Goal: Find specific page/section: Find specific page/section

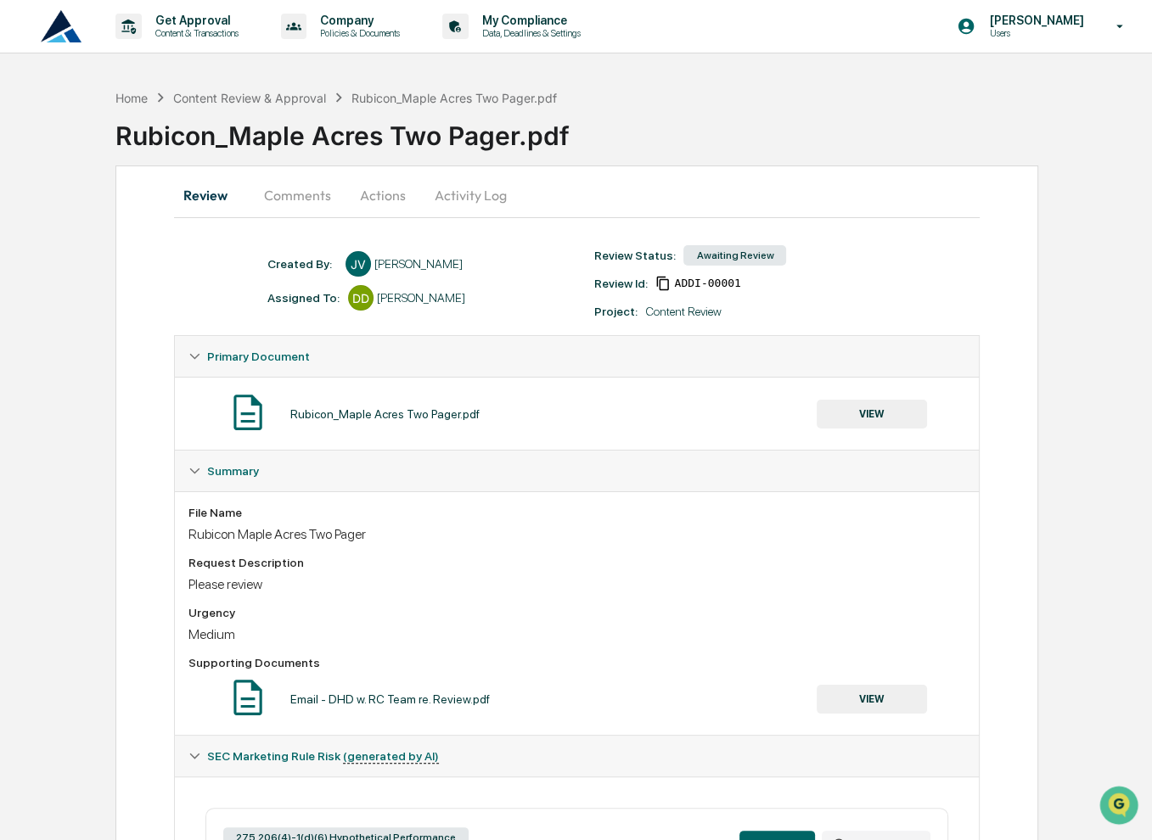
click at [299, 205] on button "Comments" at bounding box center [297, 195] width 94 height 41
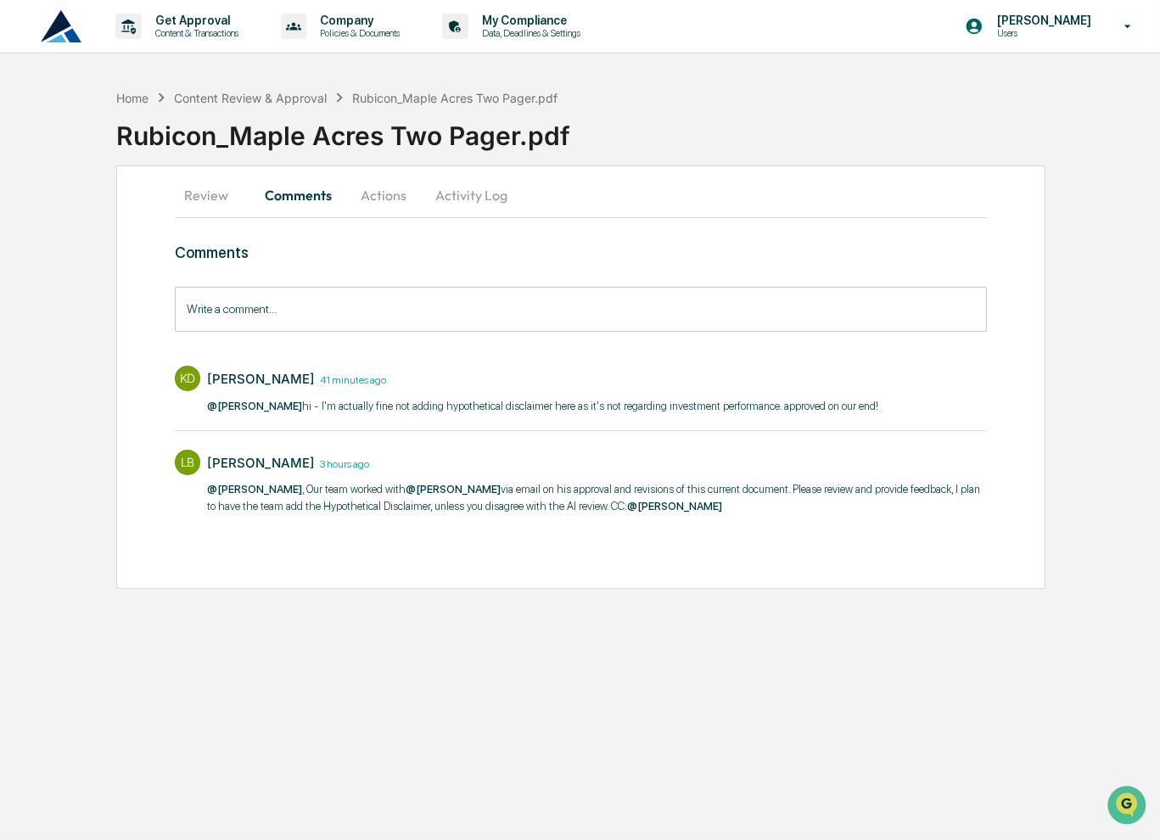
click at [394, 201] on button "Actions" at bounding box center [383, 195] width 76 height 41
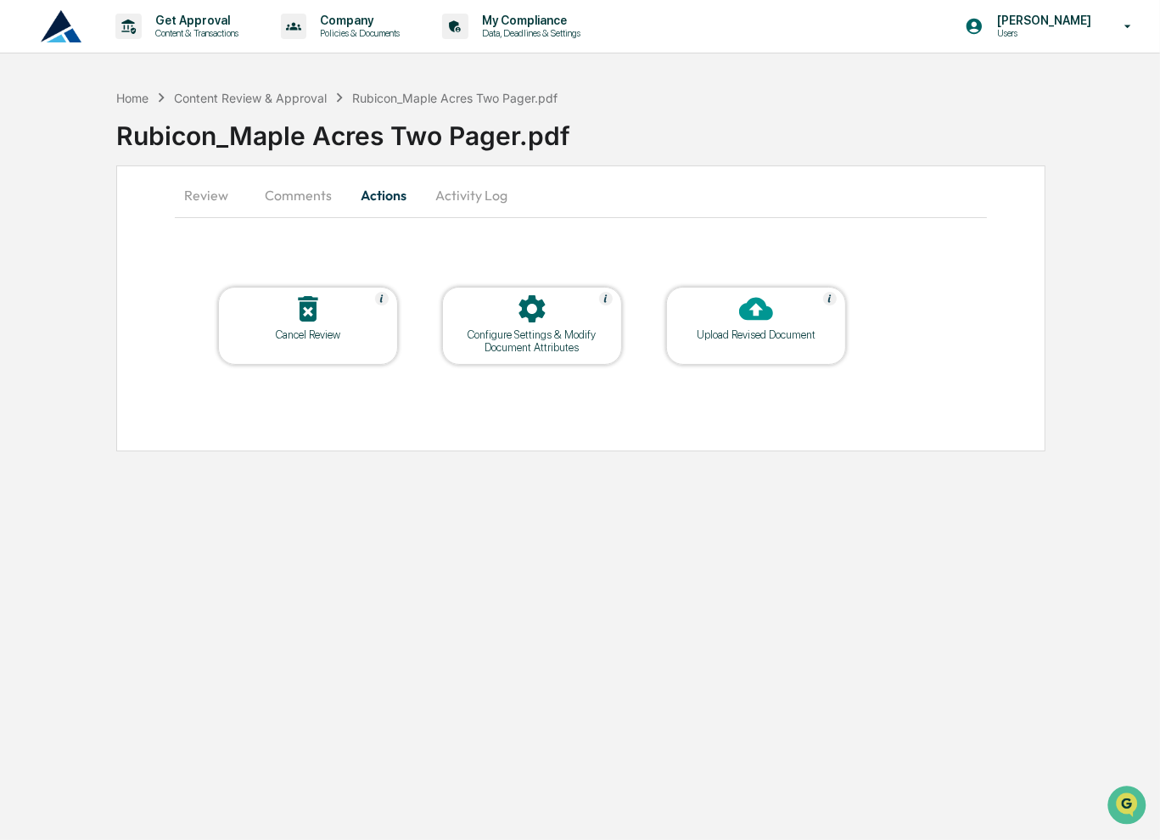
click at [285, 200] on button "Comments" at bounding box center [298, 195] width 94 height 41
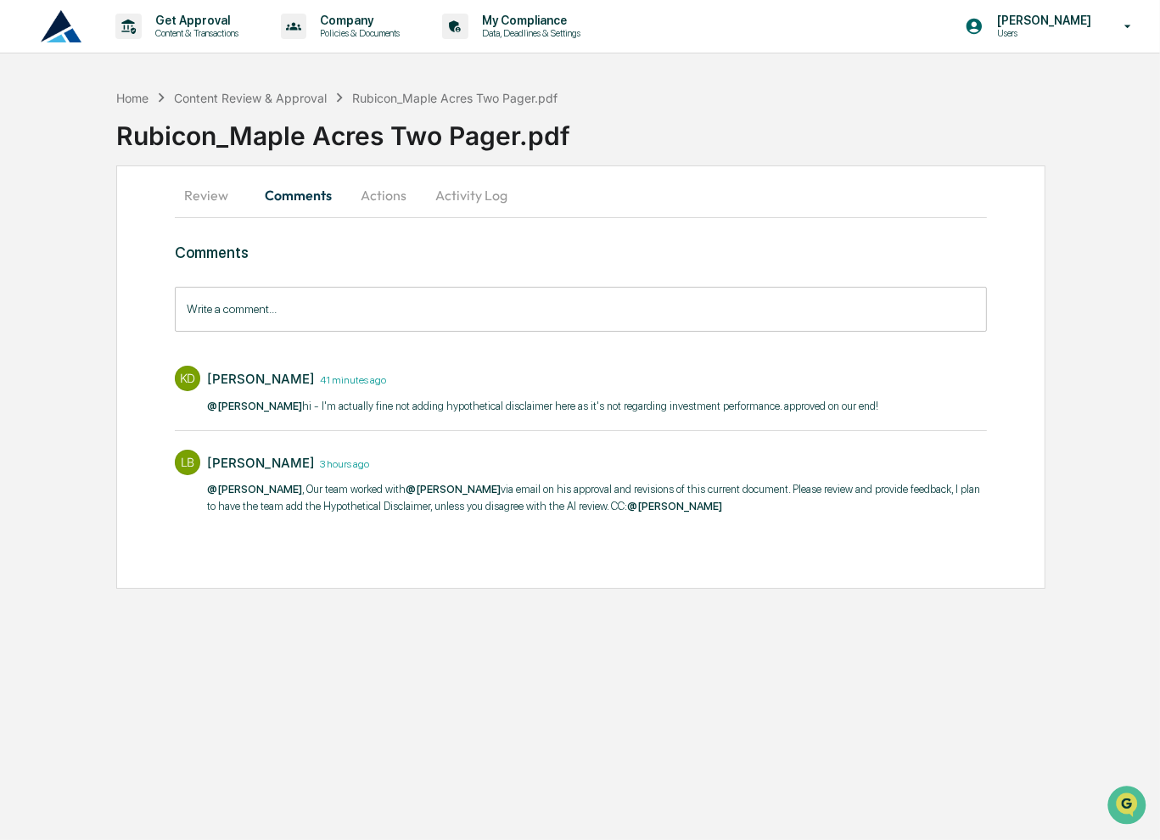
click at [389, 202] on button "Actions" at bounding box center [383, 195] width 76 height 41
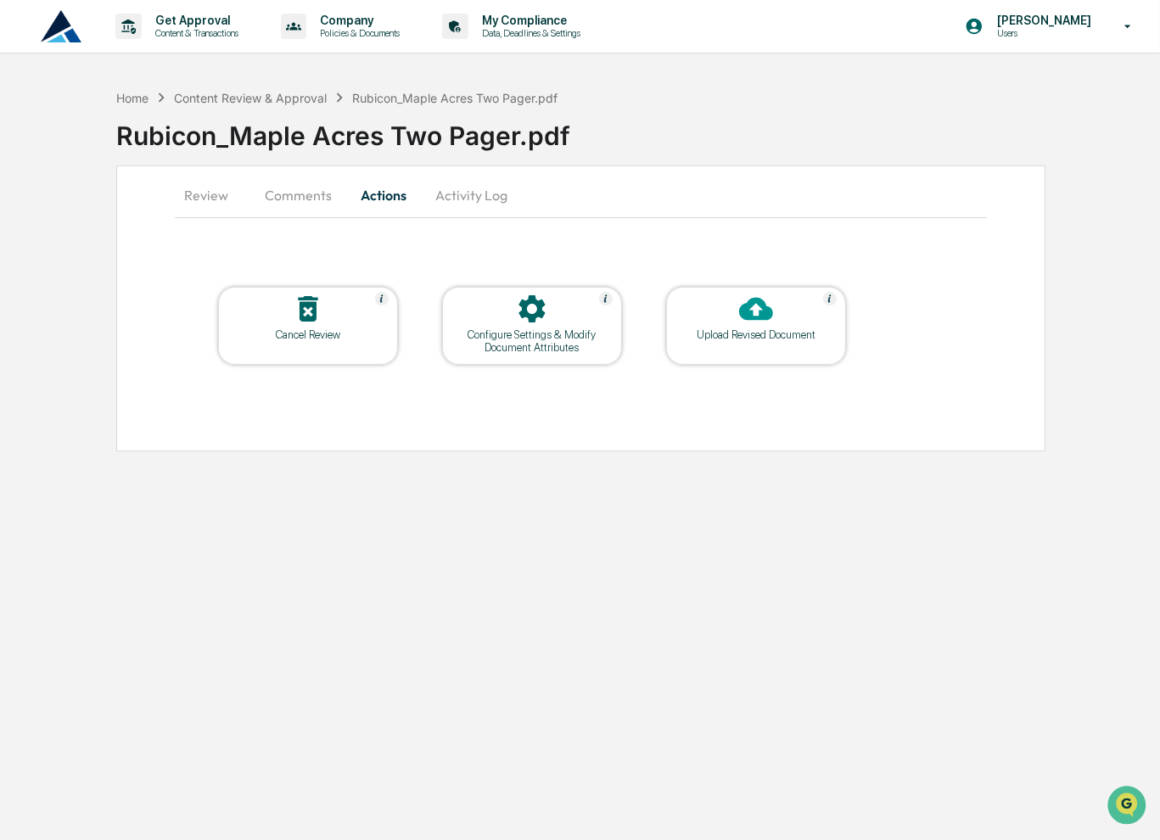
click at [567, 344] on div "Configure Settings & Modify Document Attributes" at bounding box center [532, 340] width 153 height 25
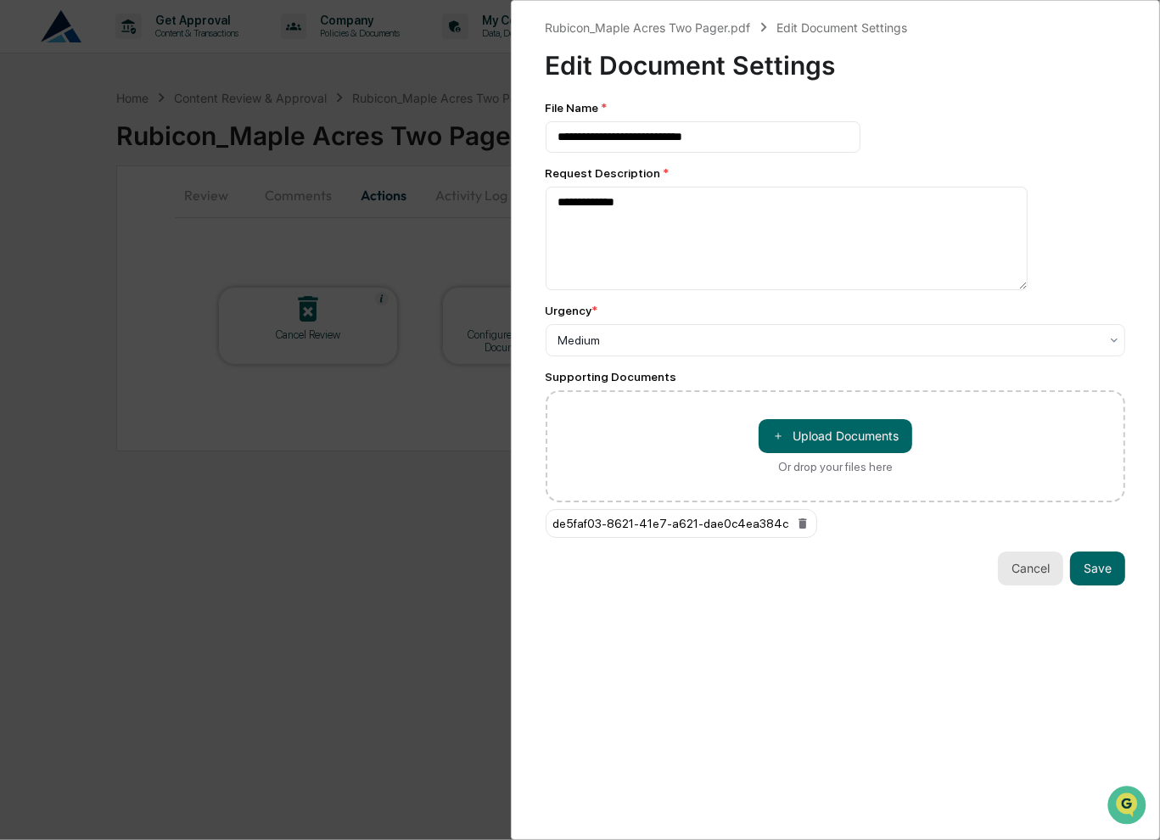
click at [1020, 574] on button "Cancel" at bounding box center [1030, 569] width 65 height 34
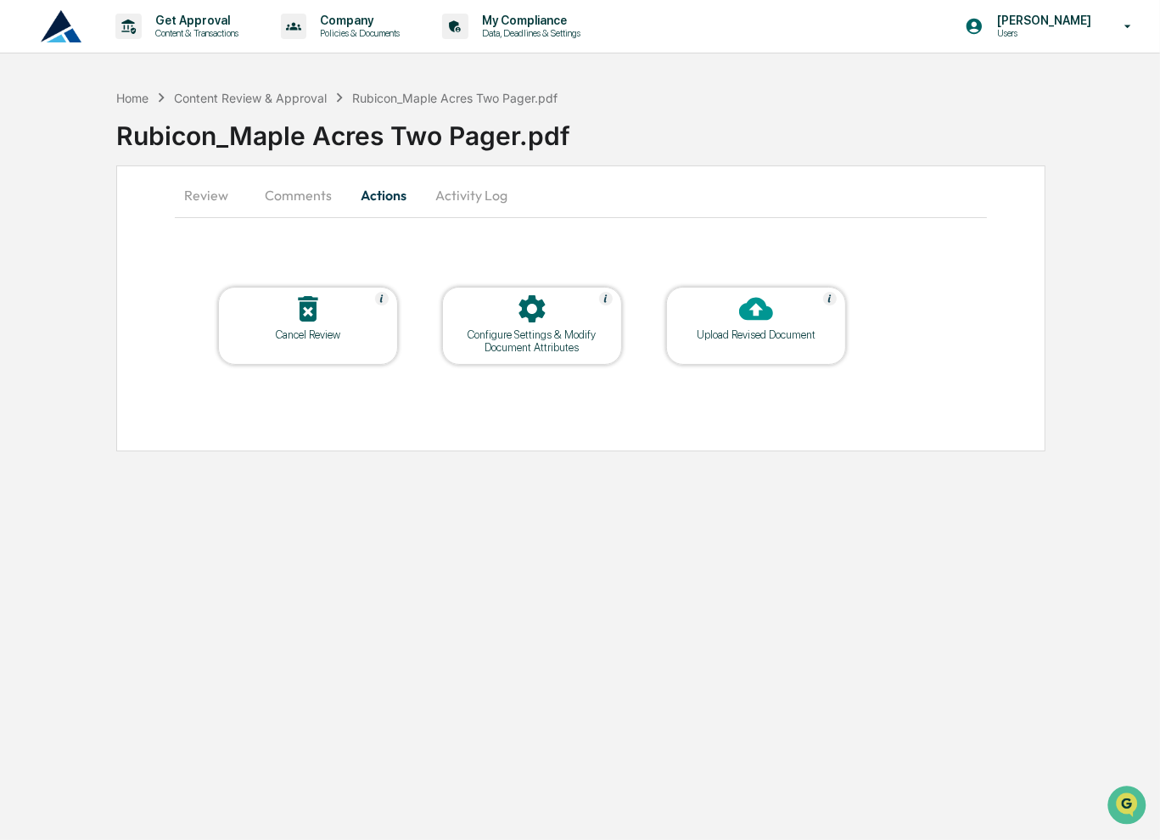
click at [210, 188] on button "Review" at bounding box center [213, 195] width 76 height 41
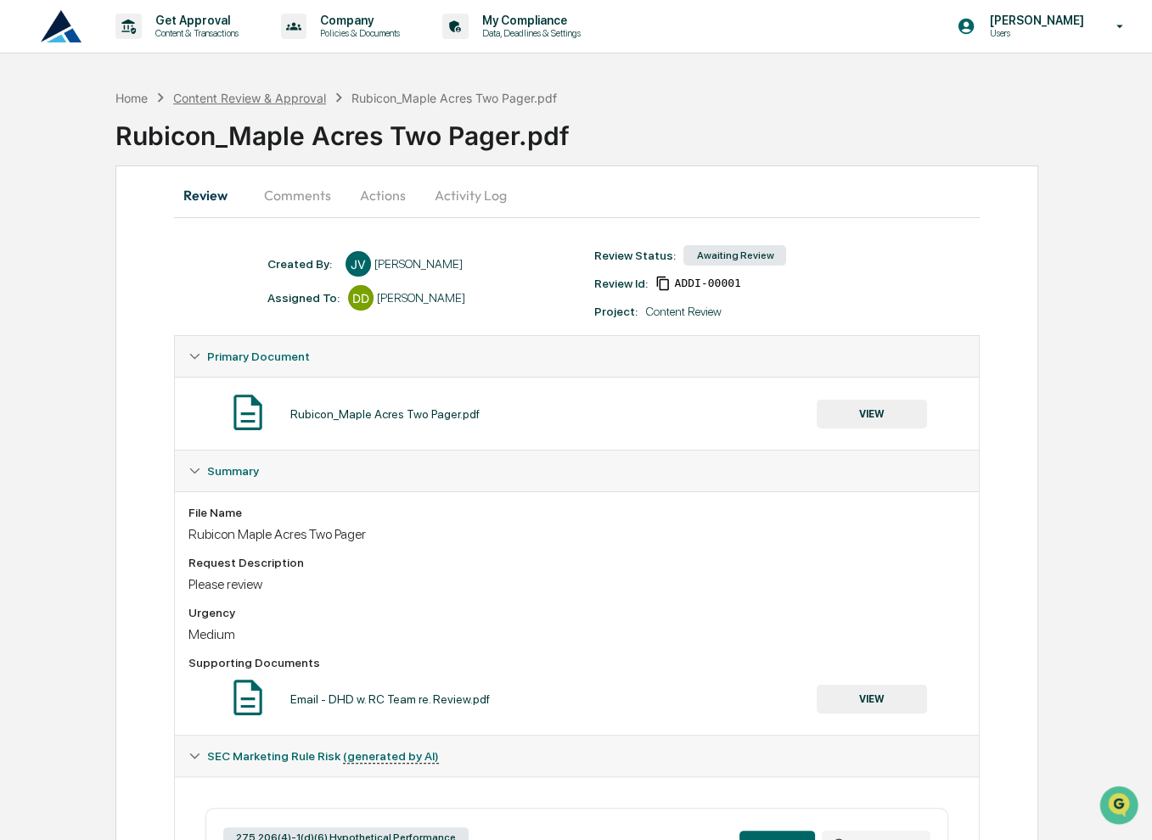
click at [285, 99] on div "Content Review & Approval" at bounding box center [249, 98] width 153 height 14
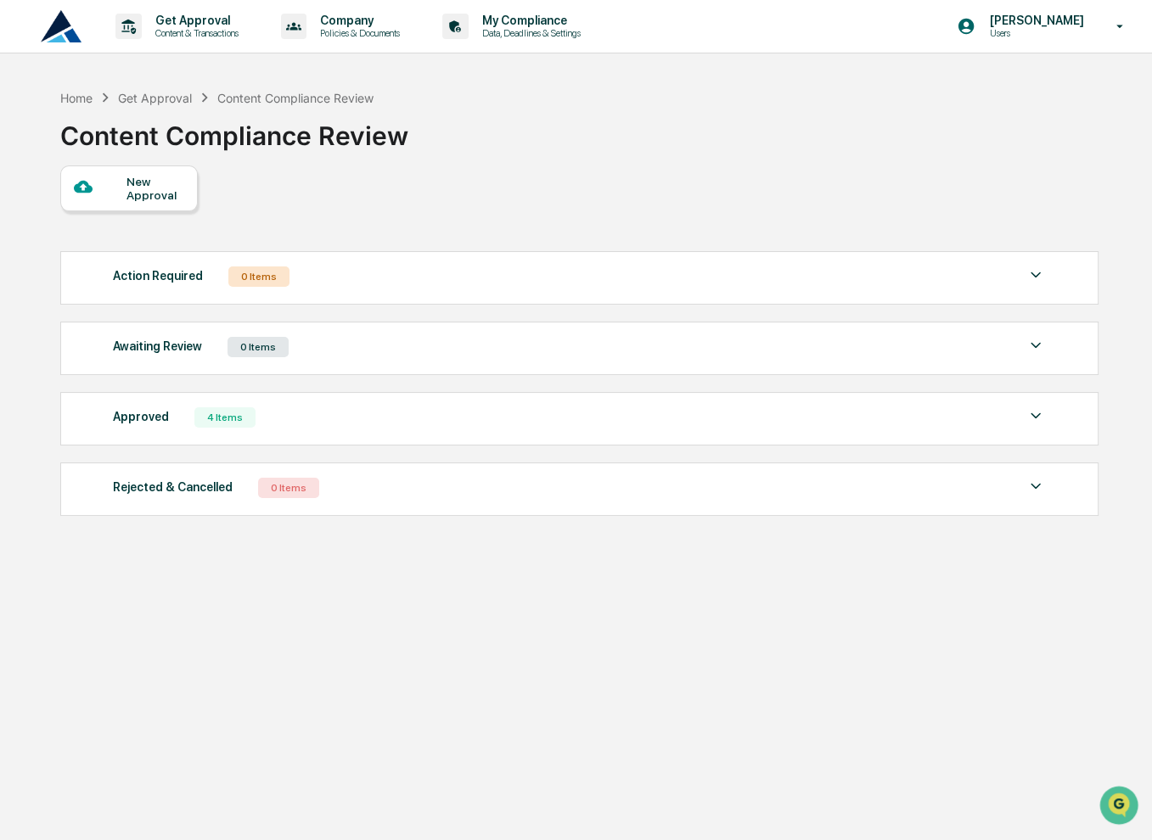
click at [496, 425] on div "Approved 4 Items" at bounding box center [579, 418] width 933 height 24
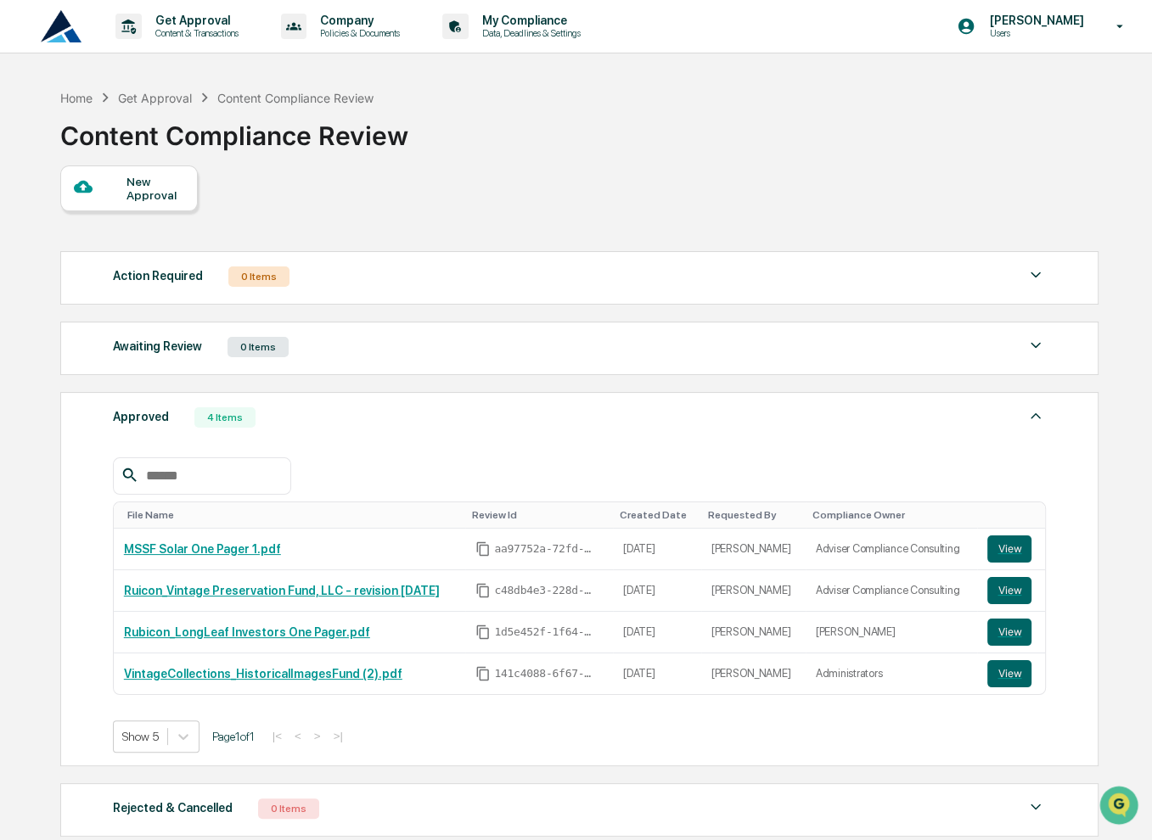
click at [677, 518] on div "Created Date" at bounding box center [657, 515] width 75 height 12
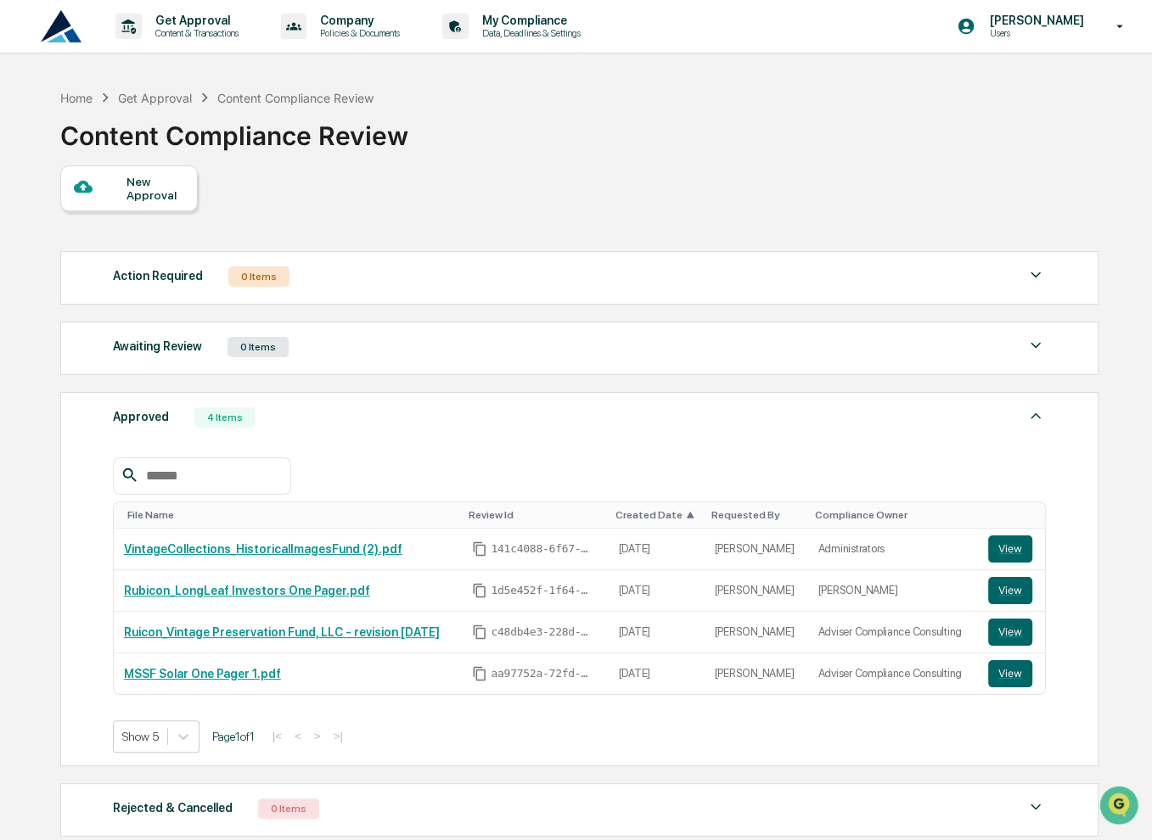
click at [677, 518] on div "Created Date ▲" at bounding box center [656, 515] width 82 height 12
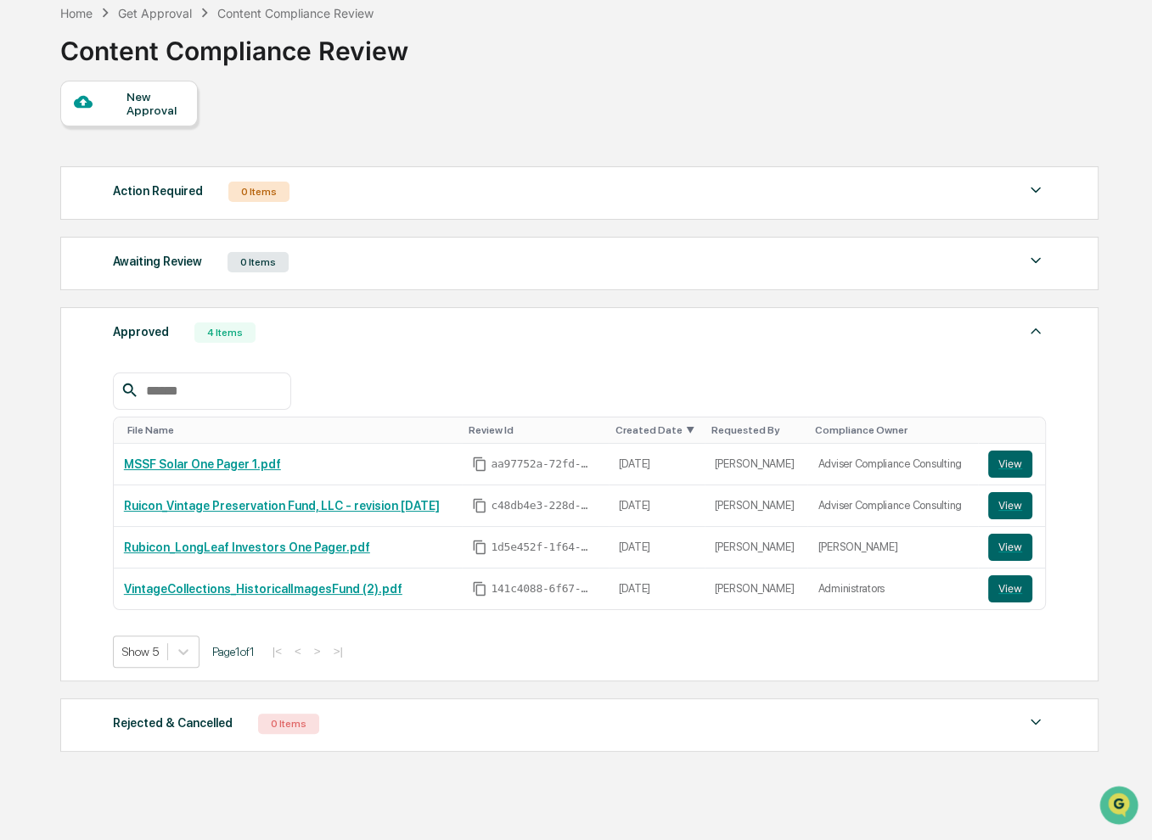
scroll to position [109, 0]
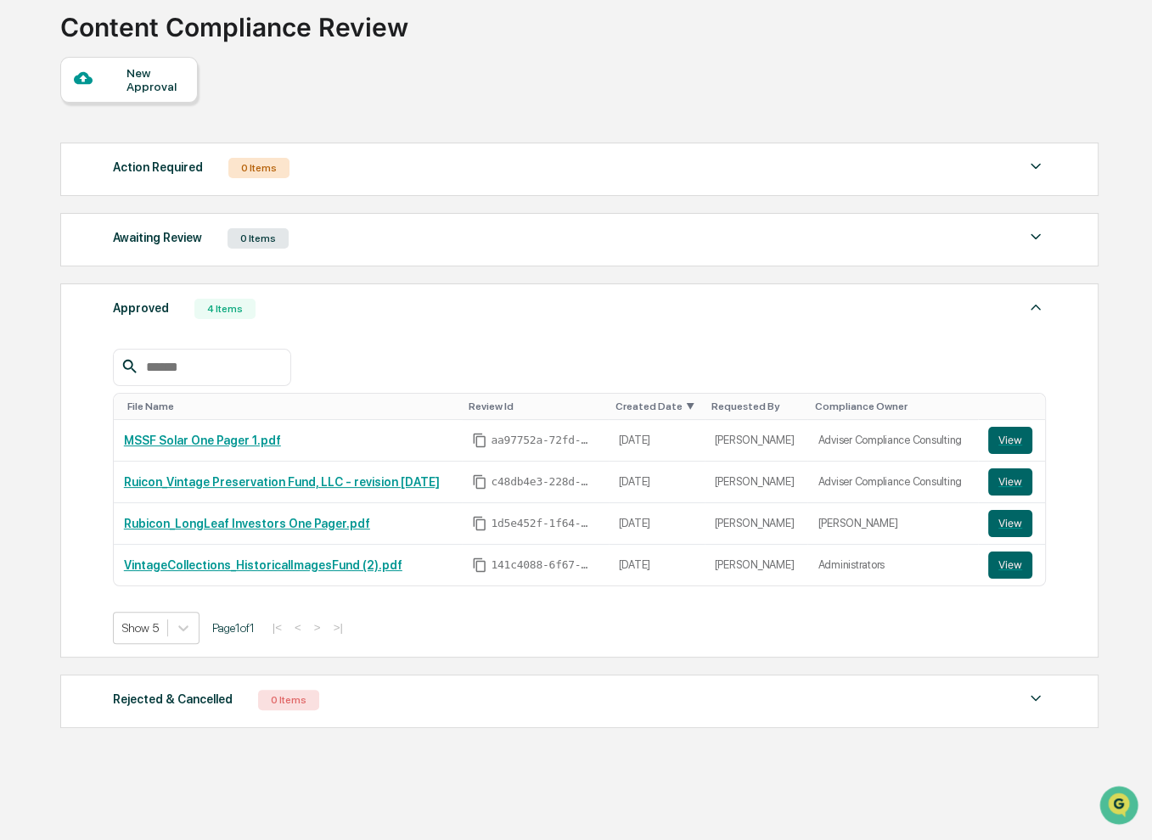
click at [347, 171] on div "Action Required 0 Items" at bounding box center [579, 168] width 933 height 24
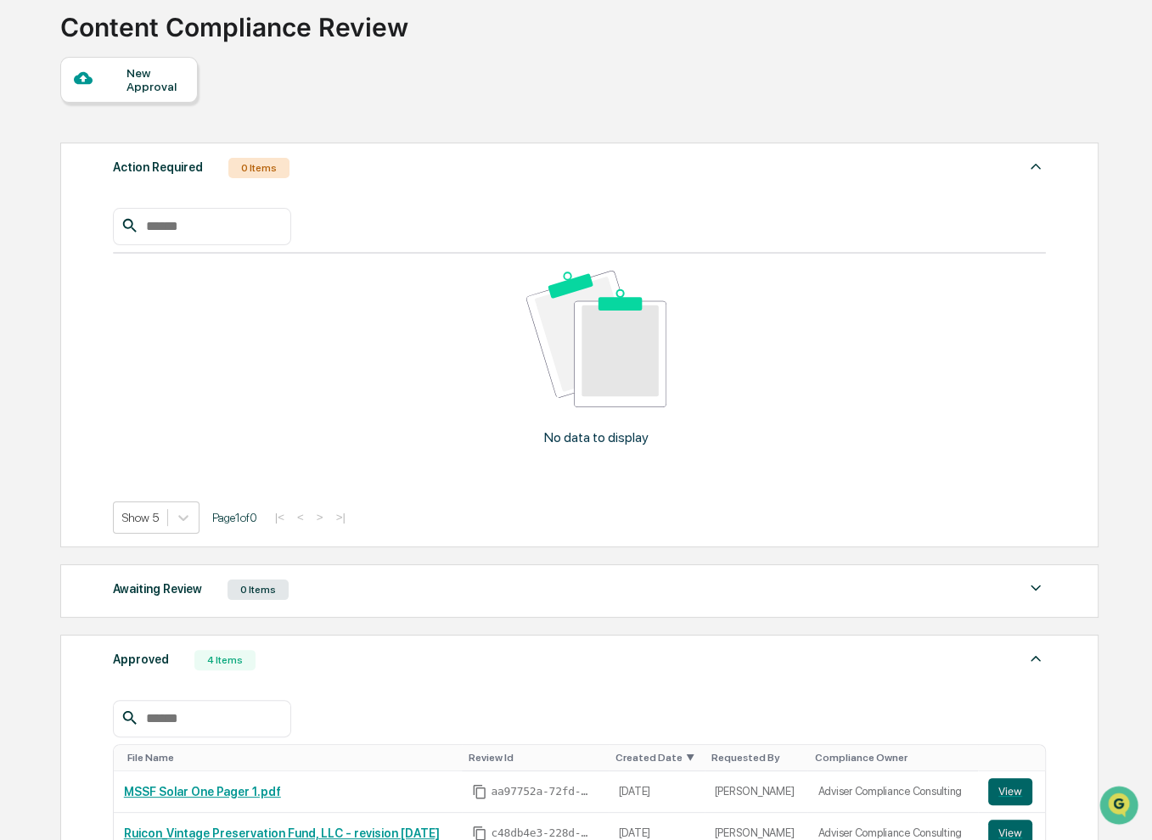
click at [347, 171] on div "Action Required 0 Items" at bounding box center [579, 168] width 933 height 24
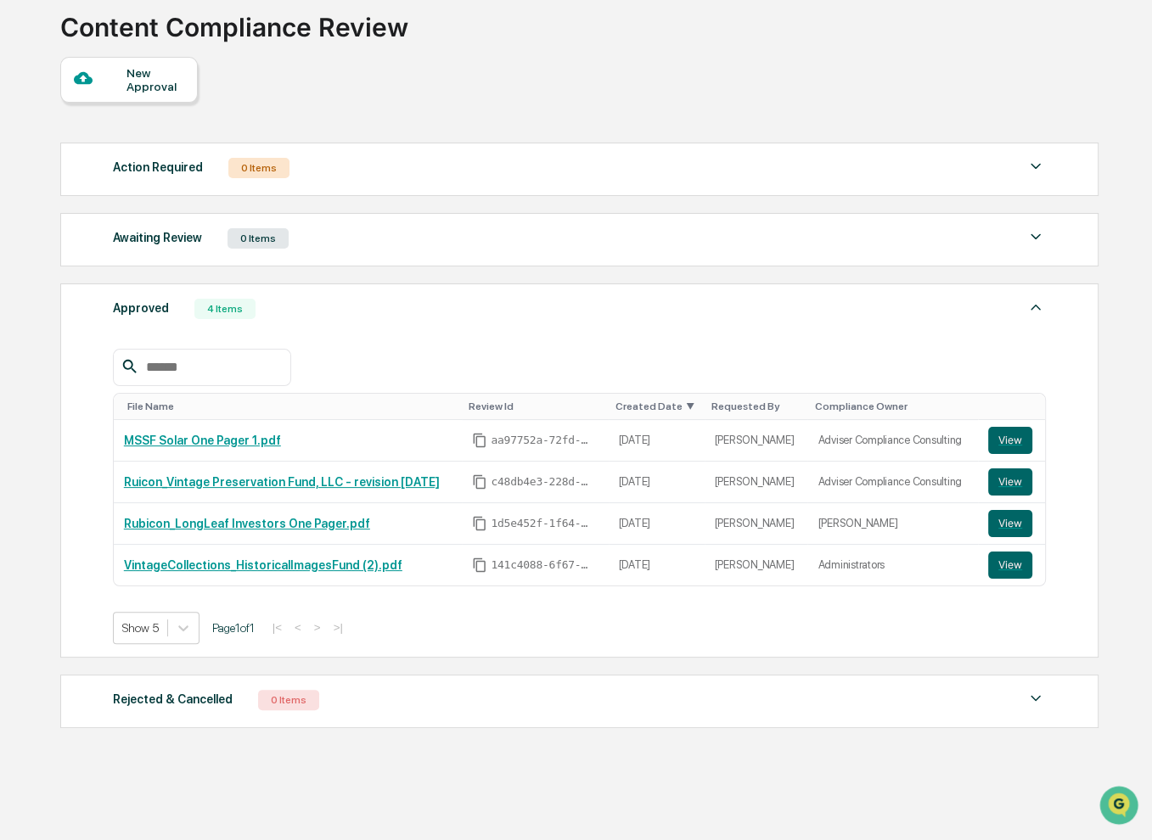
click at [414, 306] on div "Approved 4 Items" at bounding box center [579, 309] width 933 height 24
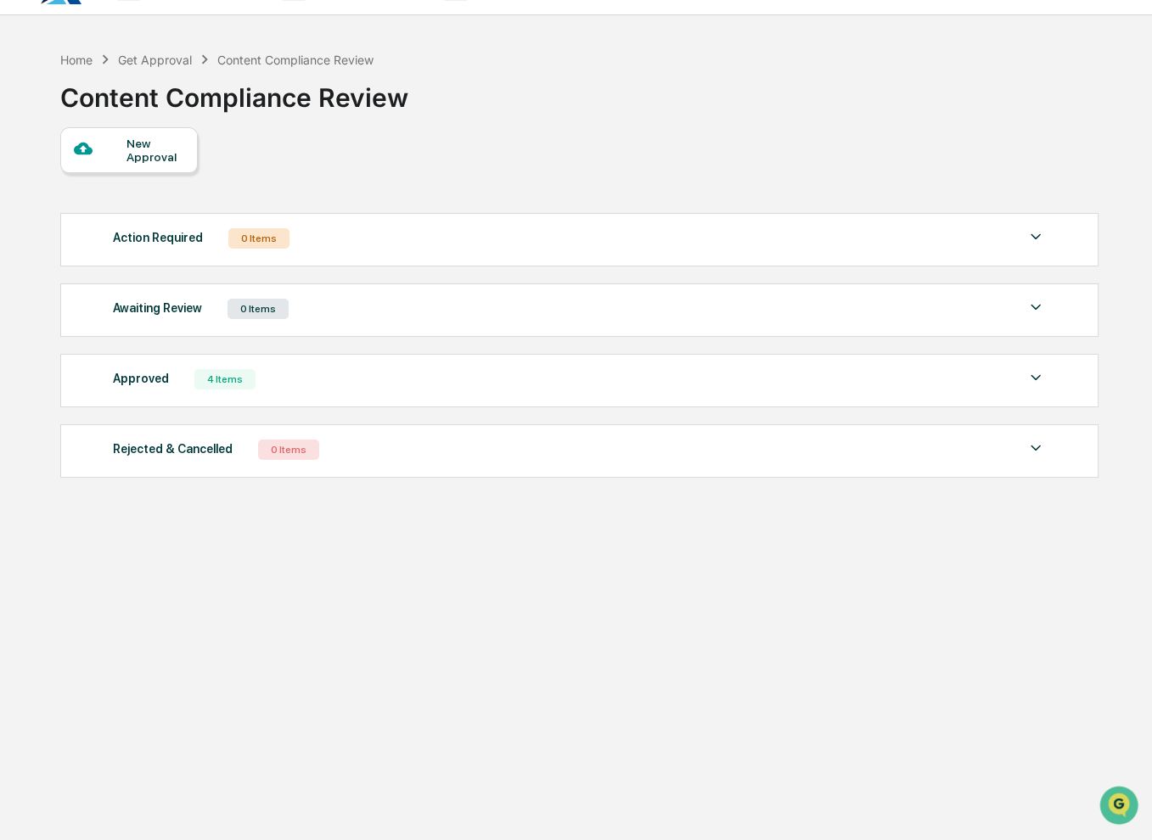
scroll to position [0, 0]
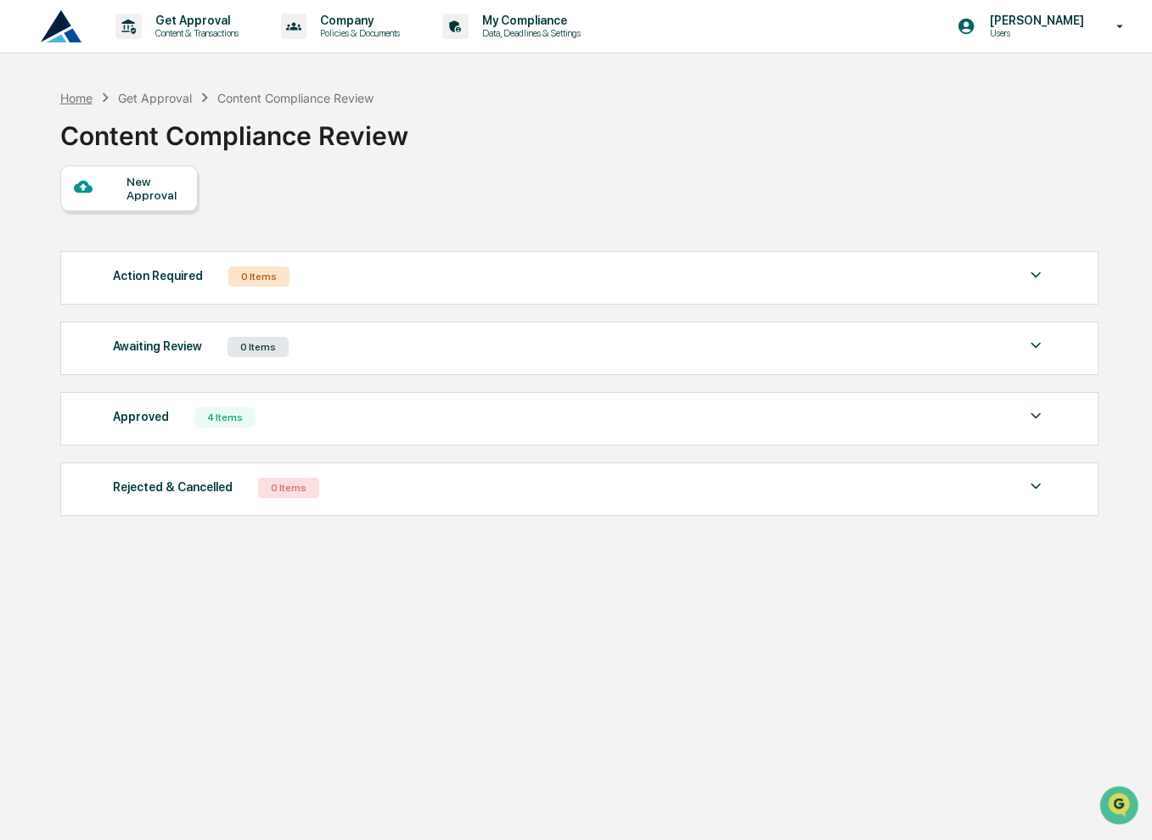
click at [70, 93] on div "Home" at bounding box center [76, 98] width 32 height 14
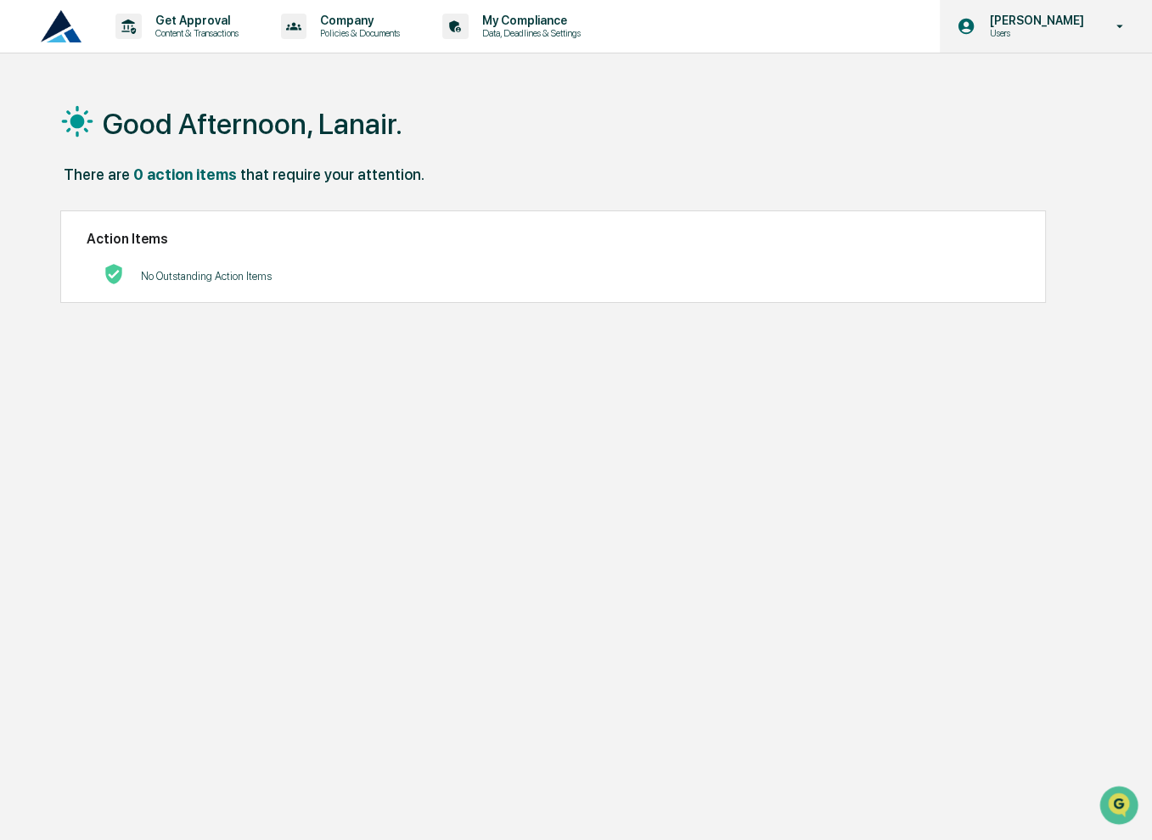
click at [1032, 46] on div "[PERSON_NAME] Users" at bounding box center [1046, 26] width 212 height 53
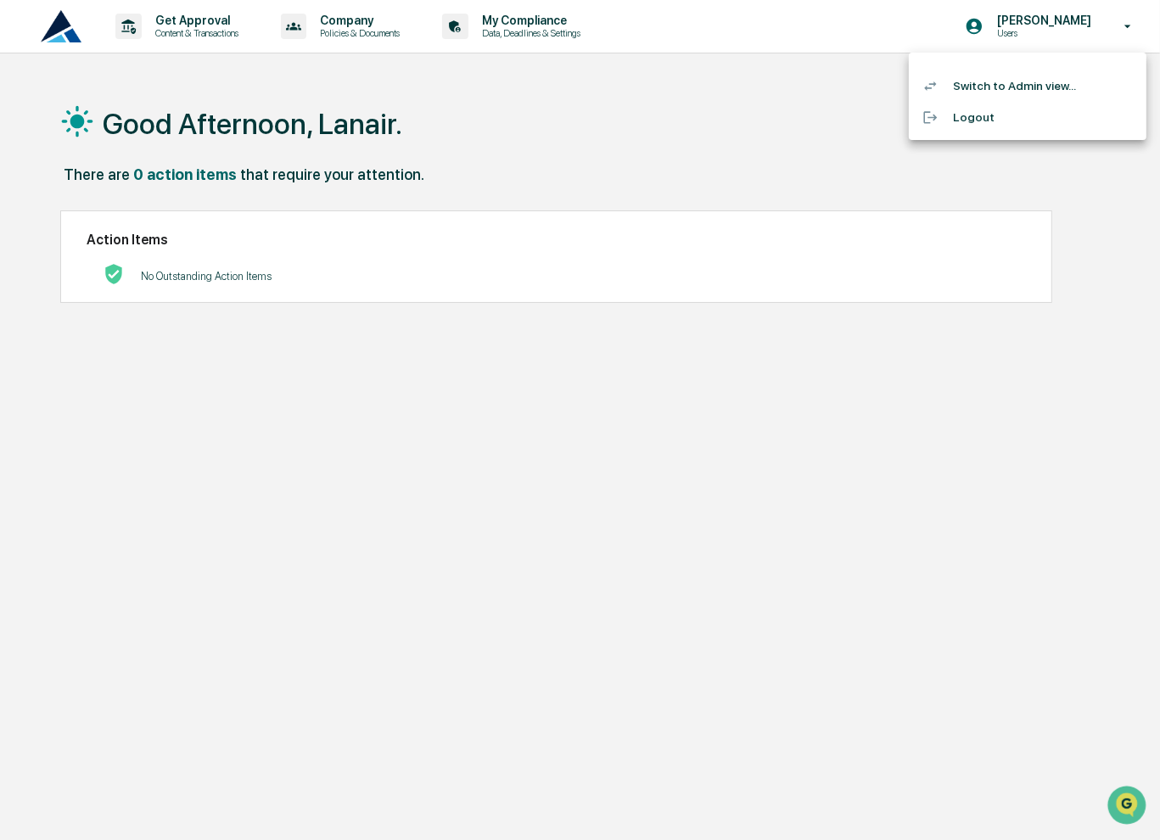
click at [1038, 87] on li "Switch to Admin view..." at bounding box center [1028, 85] width 238 height 31
